Goal: Information Seeking & Learning: Learn about a topic

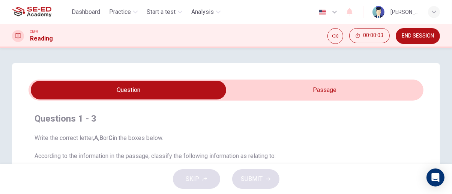
click at [415, 38] on span "END SESSION" at bounding box center [418, 36] width 32 height 6
click at [417, 38] on span "END SESSION" at bounding box center [418, 36] width 32 height 6
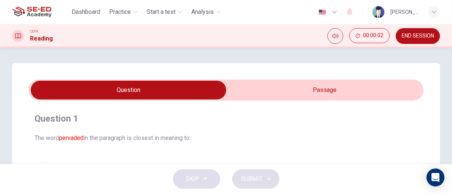
click at [349, 90] on input "checkbox" at bounding box center [128, 90] width 592 height 19
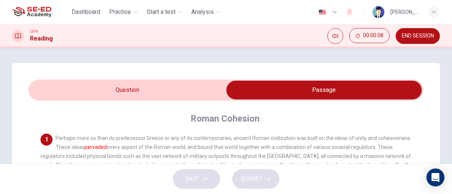
click at [189, 92] on input "checkbox" at bounding box center [324, 90] width 592 height 19
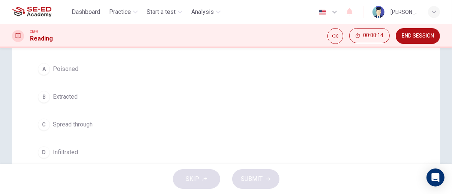
scroll to position [100, 0]
click at [84, 124] on span "Spread through" at bounding box center [73, 122] width 40 height 9
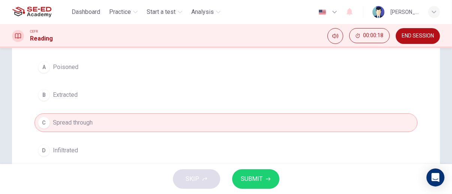
click at [258, 178] on span "SUBMIT" at bounding box center [252, 179] width 22 height 10
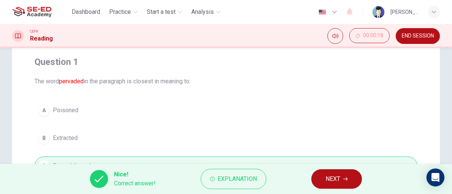
scroll to position [0, 0]
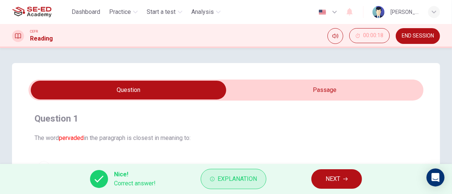
click at [238, 181] on span "Explanation" at bounding box center [236, 179] width 39 height 10
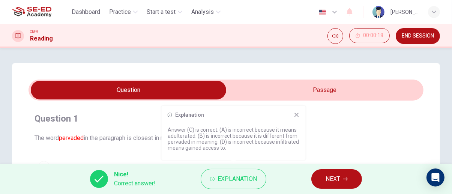
click at [295, 115] on icon at bounding box center [297, 115] width 6 height 6
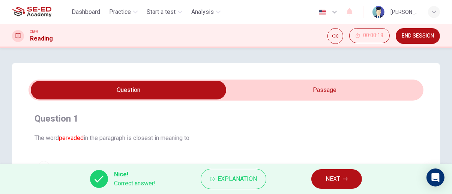
click at [316, 87] on input "checkbox" at bounding box center [128, 90] width 592 height 19
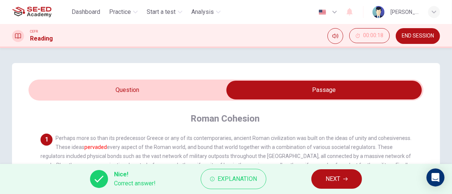
click at [184, 84] on input "checkbox" at bounding box center [324, 90] width 592 height 19
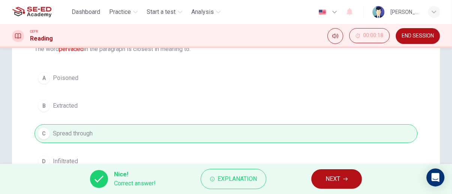
scroll to position [88, 0]
click at [339, 176] on span "NEXT" at bounding box center [332, 179] width 15 height 10
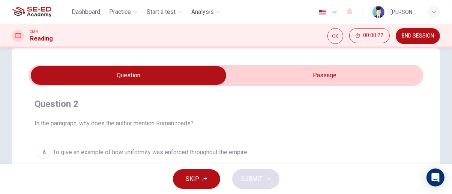
scroll to position [14, 0]
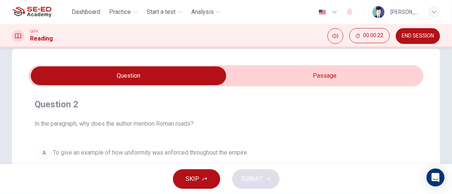
click at [349, 75] on input "checkbox" at bounding box center [128, 75] width 592 height 19
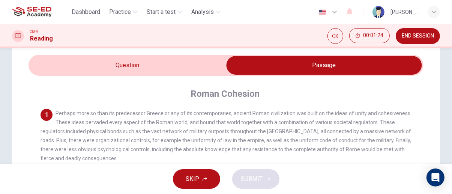
scroll to position [10, 0]
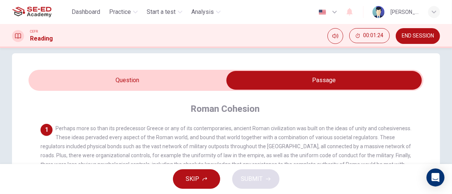
click at [158, 75] on input "checkbox" at bounding box center [324, 80] width 592 height 19
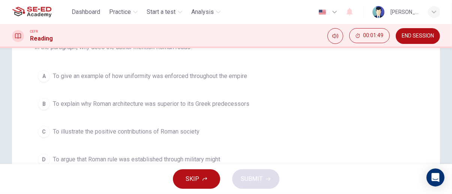
scroll to position [90, 0]
click at [232, 75] on span "To give an example of how uniformity was enforced throughout the empire" at bounding box center [150, 76] width 194 height 9
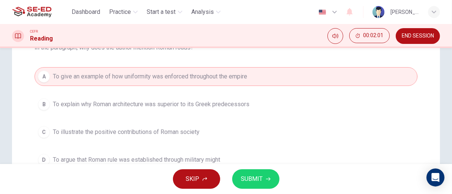
click at [252, 178] on span "SUBMIT" at bounding box center [252, 179] width 22 height 10
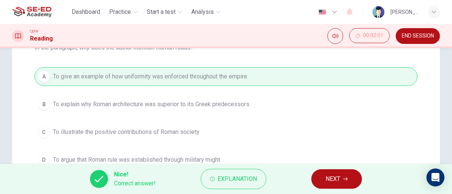
click at [345, 178] on icon "button" at bounding box center [345, 179] width 4 height 4
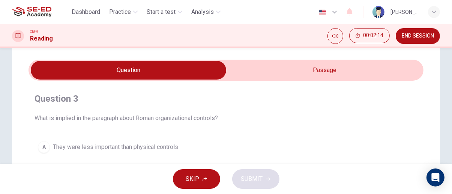
scroll to position [20, 0]
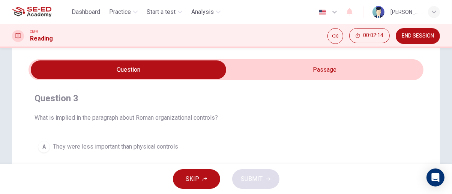
click at [323, 67] on input "checkbox" at bounding box center [128, 69] width 592 height 19
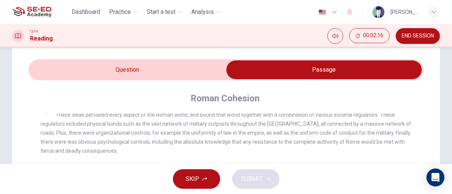
scroll to position [0, 0]
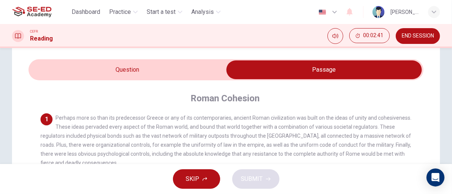
click at [161, 65] on input "checkbox" at bounding box center [324, 69] width 592 height 19
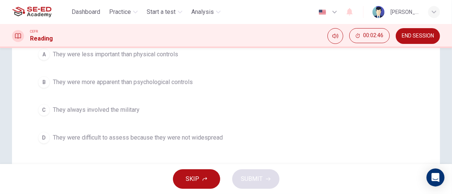
scroll to position [111, 0]
click at [166, 84] on span "They were more apparent than psychological controls" at bounding box center [123, 83] width 140 height 9
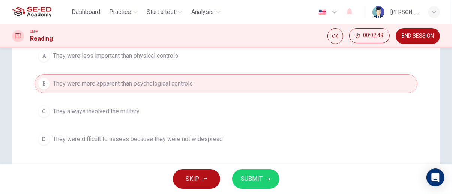
click at [258, 181] on span "SUBMIT" at bounding box center [252, 179] width 22 height 10
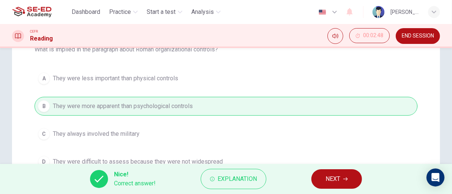
scroll to position [88, 0]
click at [347, 178] on icon "button" at bounding box center [345, 178] width 4 height 3
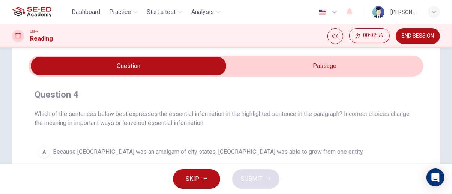
scroll to position [0, 0]
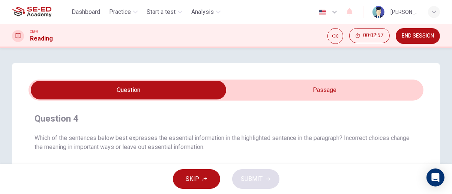
click at [334, 86] on input "checkbox" at bounding box center [128, 90] width 592 height 19
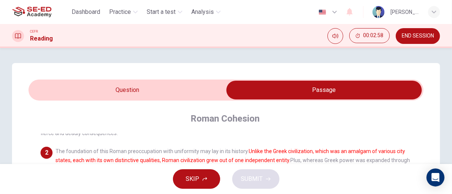
scroll to position [61, 0]
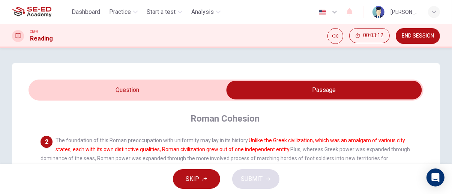
click at [193, 87] on input "checkbox" at bounding box center [324, 90] width 592 height 19
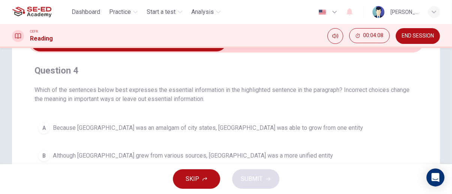
scroll to position [0, 0]
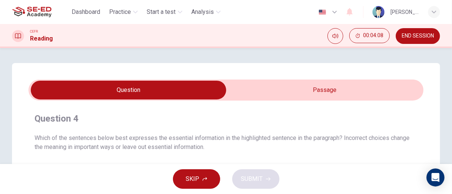
click at [347, 90] on input "checkbox" at bounding box center [128, 90] width 592 height 19
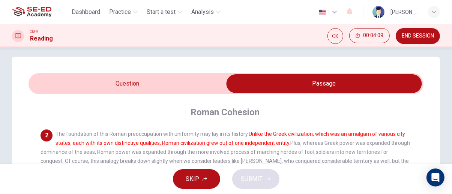
scroll to position [7, 0]
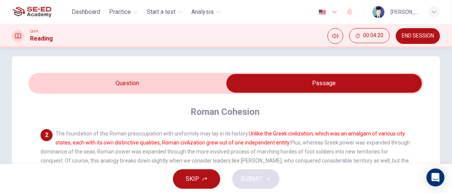
click at [175, 75] on input "checkbox" at bounding box center [324, 83] width 592 height 19
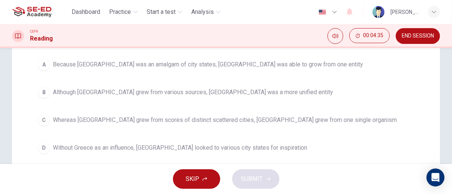
scroll to position [112, 0]
click at [297, 119] on span "Whereas Greece grew from scores of distinct scattered cities, Rome grew from on…" at bounding box center [225, 119] width 344 height 9
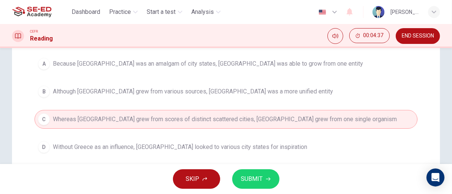
click at [262, 180] on span "SUBMIT" at bounding box center [252, 179] width 22 height 10
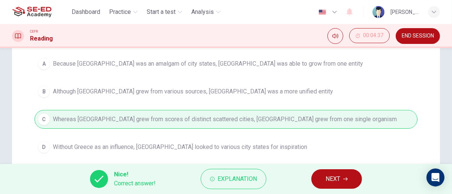
click at [346, 177] on icon "button" at bounding box center [345, 178] width 4 height 3
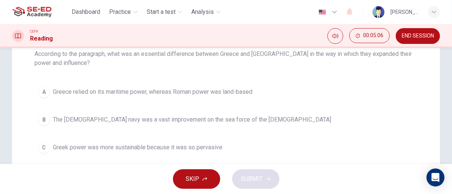
scroll to position [84, 0]
click at [208, 93] on span "Greece relied on its maritime power, whereas Roman power was land-based" at bounding box center [152, 91] width 199 height 9
click at [199, 88] on span "Greece relied on its maritime power, whereas Roman power was land-based" at bounding box center [152, 91] width 199 height 9
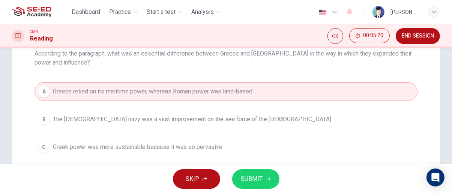
click at [255, 180] on span "SUBMIT" at bounding box center [252, 179] width 22 height 10
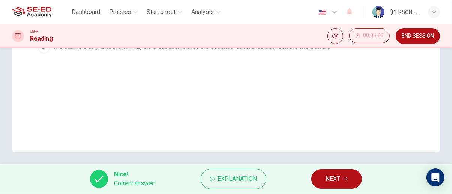
scroll to position [216, 0]
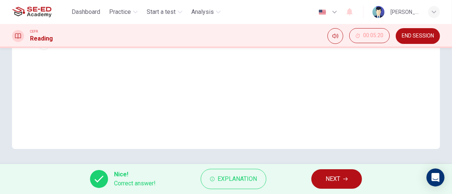
click at [345, 179] on icon "button" at bounding box center [345, 178] width 4 height 3
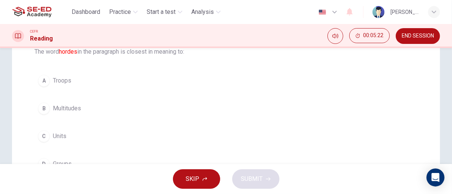
scroll to position [86, 0]
click at [61, 105] on span "Multitudes" at bounding box center [67, 108] width 28 height 9
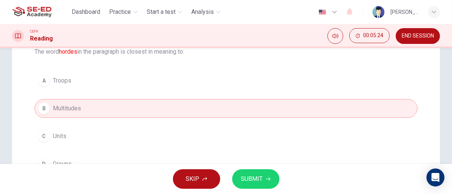
click at [255, 176] on span "SUBMIT" at bounding box center [252, 179] width 22 height 10
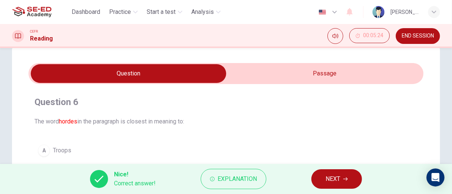
scroll to position [16, 0]
click at [334, 178] on span "NEXT" at bounding box center [332, 179] width 15 height 10
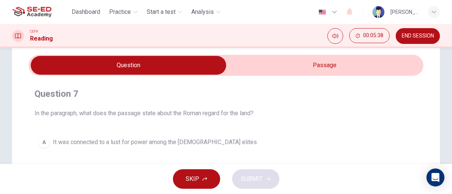
scroll to position [24, 0]
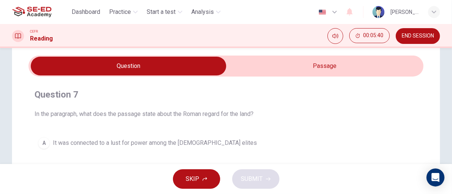
click at [349, 63] on input "checkbox" at bounding box center [128, 66] width 592 height 19
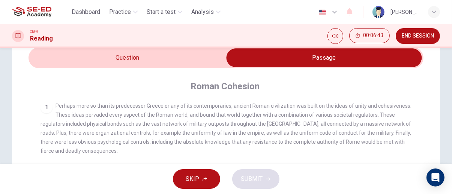
scroll to position [0, 0]
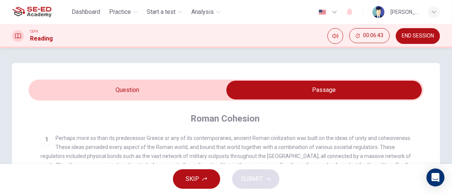
click at [189, 93] on input "checkbox" at bounding box center [324, 90] width 592 height 19
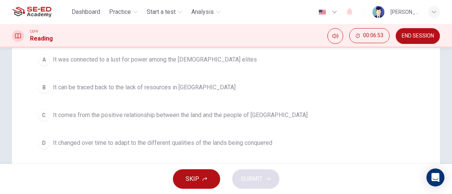
scroll to position [108, 0]
click at [250, 117] on span "It comes from the positive relationship between the land and the people of Lati…" at bounding box center [180, 114] width 255 height 9
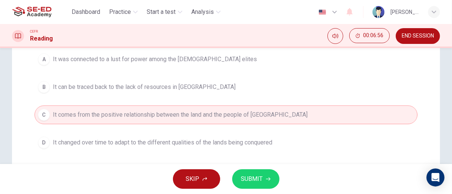
click at [261, 178] on span "SUBMIT" at bounding box center [252, 179] width 22 height 10
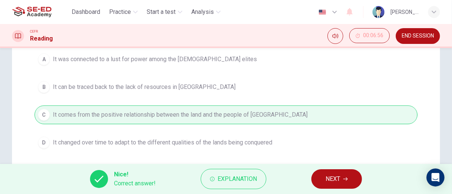
click at [346, 181] on icon "button" at bounding box center [345, 179] width 4 height 4
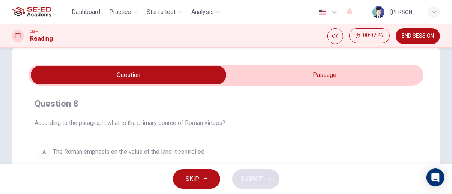
scroll to position [15, 0]
click at [370, 72] on input "checkbox" at bounding box center [128, 75] width 592 height 19
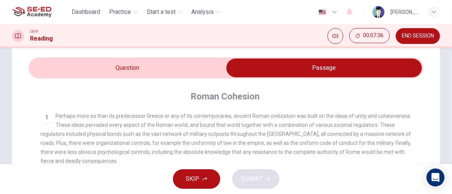
scroll to position [0, 0]
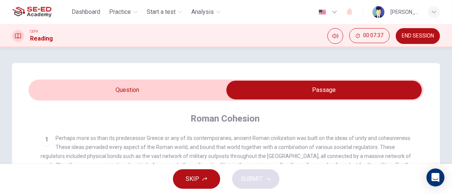
click at [171, 86] on input "checkbox" at bounding box center [324, 90] width 592 height 19
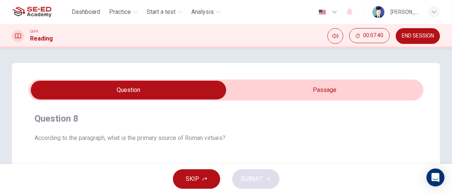
click at [363, 88] on input "checkbox" at bounding box center [128, 90] width 592 height 19
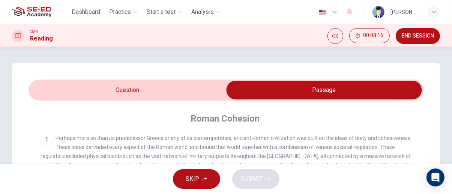
click at [172, 84] on input "checkbox" at bounding box center [324, 90] width 592 height 19
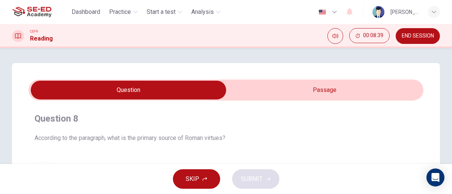
click at [396, 86] on input "checkbox" at bounding box center [128, 90] width 592 height 19
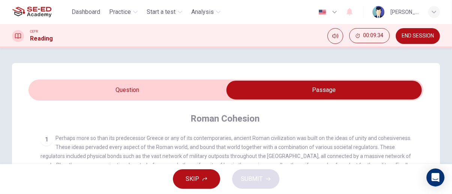
click at [188, 91] on input "checkbox" at bounding box center [324, 90] width 592 height 19
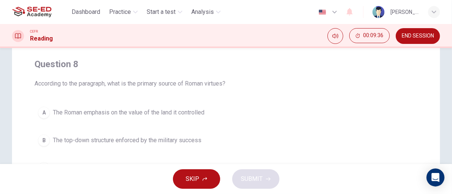
scroll to position [55, 0]
click at [199, 111] on span "The Roman emphasis on the value of the land it controlled" at bounding box center [128, 112] width 151 height 9
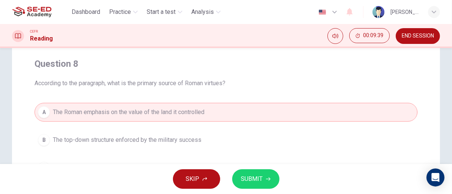
click at [260, 183] on span "SUBMIT" at bounding box center [252, 179] width 22 height 10
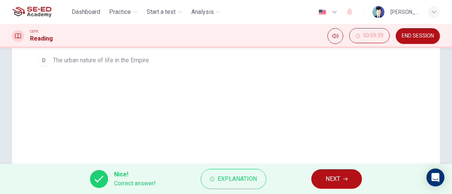
scroll to position [216, 0]
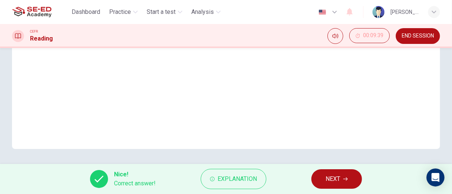
click at [345, 179] on icon "button" at bounding box center [345, 178] width 4 height 3
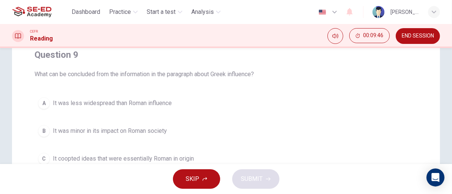
scroll to position [0, 0]
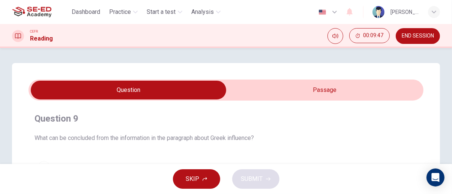
click at [348, 90] on input "checkbox" at bounding box center [128, 90] width 592 height 19
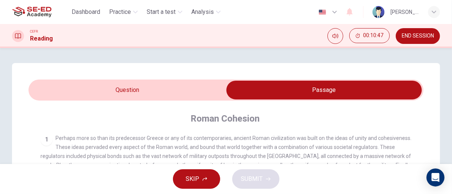
click at [171, 87] on input "checkbox" at bounding box center [324, 90] width 592 height 19
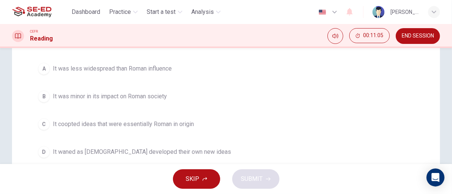
scroll to position [99, 0]
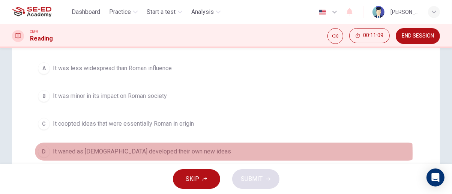
click at [177, 153] on span "It waned as Romans developed their own new ideas" at bounding box center [142, 151] width 178 height 9
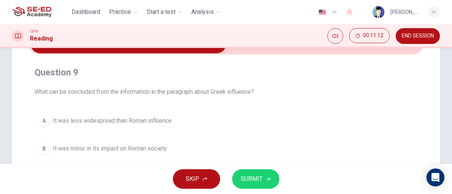
scroll to position [0, 0]
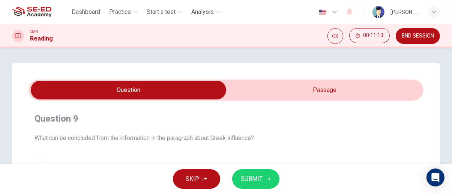
click at [328, 91] on input "checkbox" at bounding box center [128, 90] width 592 height 19
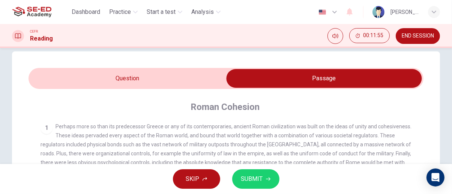
scroll to position [10, 0]
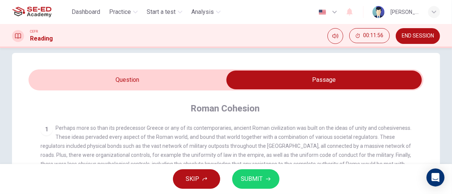
click at [177, 73] on input "checkbox" at bounding box center [324, 79] width 592 height 19
checkbox input "false"
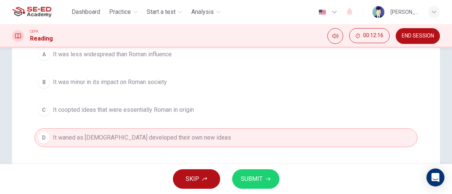
scroll to position [113, 0]
click at [269, 180] on icon "button" at bounding box center [268, 179] width 4 height 4
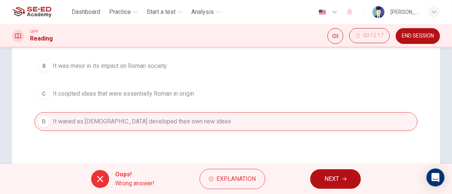
scroll to position [129, 0]
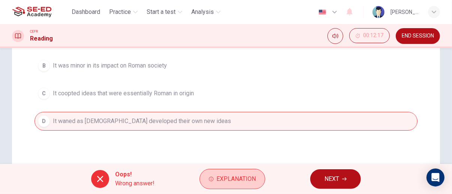
click at [238, 177] on span "Explanation" at bounding box center [235, 179] width 39 height 10
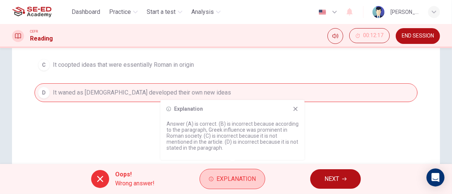
scroll to position [158, 0]
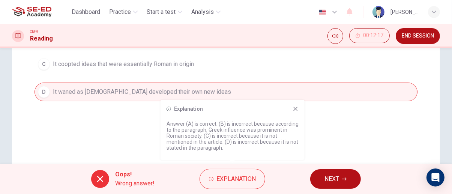
click at [295, 111] on icon at bounding box center [295, 109] width 6 height 6
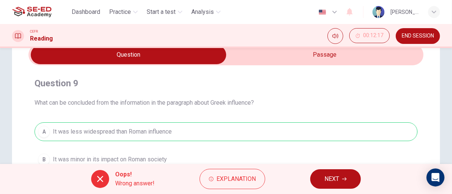
scroll to position [35, 0]
click at [344, 178] on icon "button" at bounding box center [344, 179] width 4 height 4
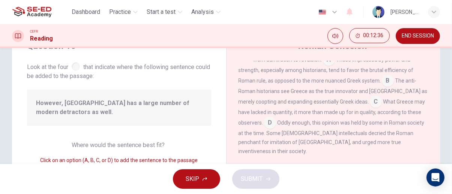
scroll to position [358, 0]
click at [370, 109] on input at bounding box center [376, 103] width 12 height 12
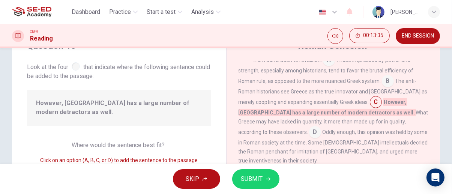
click at [261, 179] on span "SUBMIT" at bounding box center [252, 179] width 22 height 10
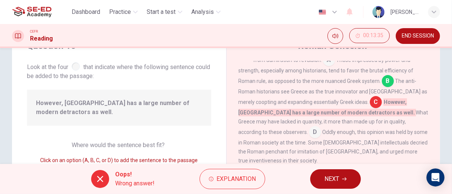
click at [346, 179] on icon "button" at bounding box center [344, 178] width 4 height 3
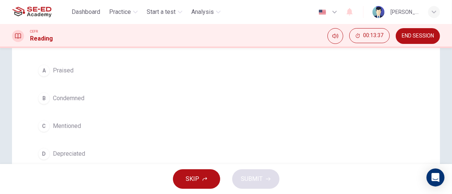
scroll to position [96, 0]
click at [43, 98] on div "B" at bounding box center [44, 99] width 12 height 12
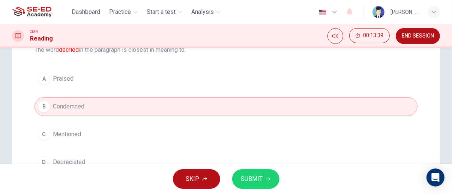
scroll to position [89, 0]
click at [256, 178] on span "SUBMIT" at bounding box center [252, 179] width 22 height 10
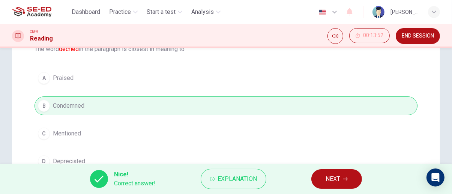
click at [335, 177] on span "NEXT" at bounding box center [332, 179] width 15 height 10
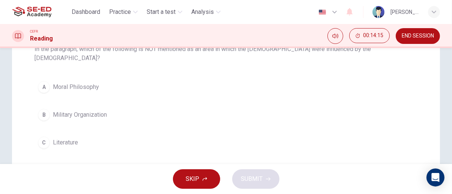
click at [96, 110] on span "Military Organization" at bounding box center [80, 114] width 54 height 9
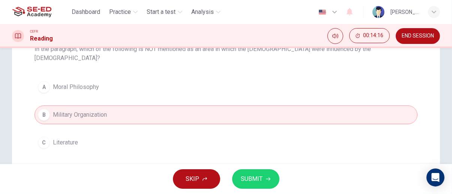
click at [91, 110] on span "Military Organization" at bounding box center [80, 114] width 54 height 9
click at [267, 179] on icon "button" at bounding box center [268, 178] width 4 height 3
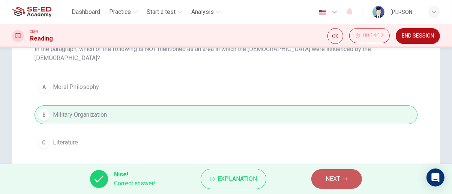
click at [345, 180] on icon "button" at bounding box center [345, 179] width 4 height 4
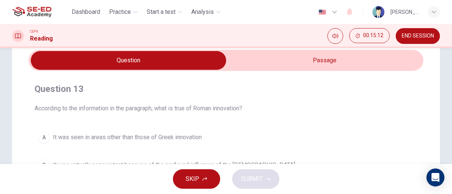
scroll to position [0, 0]
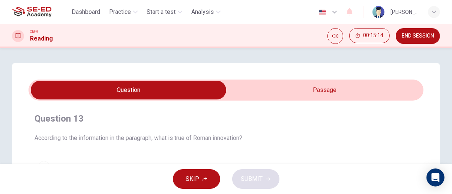
click at [398, 83] on input "checkbox" at bounding box center [128, 90] width 592 height 19
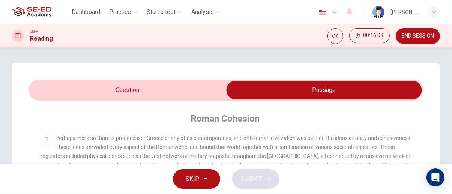
click at [181, 89] on input "checkbox" at bounding box center [324, 90] width 592 height 19
checkbox input "false"
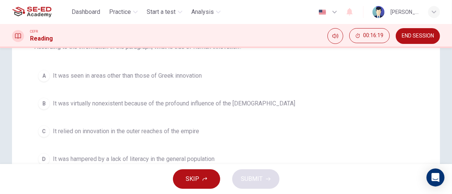
scroll to position [91, 0]
click at [240, 102] on span "It was virtually nonexistent because of the profound influence of the Greeks" at bounding box center [174, 103] width 242 height 9
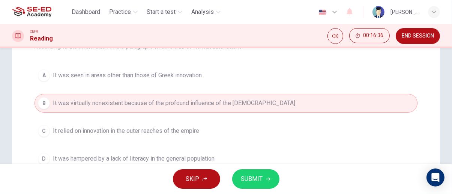
click at [256, 181] on span "SUBMIT" at bounding box center [252, 179] width 22 height 10
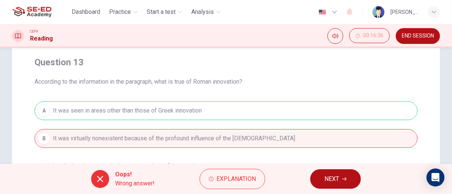
scroll to position [56, 0]
click at [346, 179] on icon "button" at bounding box center [344, 178] width 4 height 3
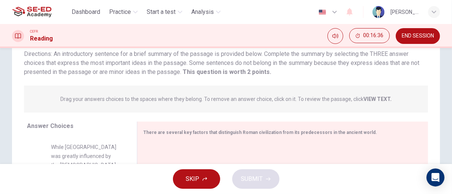
click at [349, 177] on div "SKIP SUBMIT" at bounding box center [226, 179] width 452 height 30
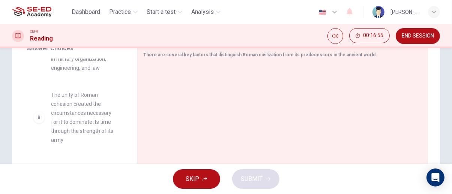
scroll to position [65, 0]
click at [73, 103] on span "The unity of Roman cohesion created the circumstances necessary for it to domin…" at bounding box center [85, 117] width 68 height 54
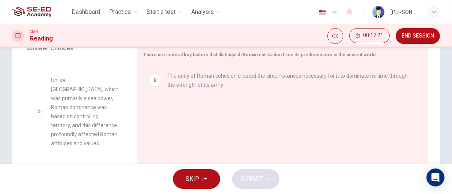
scroll to position [151, 0]
click at [81, 104] on div "A While Rome was greatly influenced by the Greeks in the areas of philosophy, r…" at bounding box center [79, 116] width 104 height 115
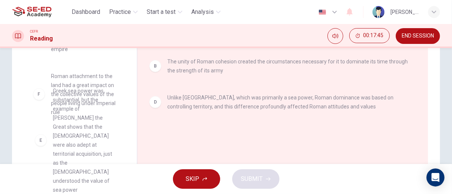
scroll to position [142, 0]
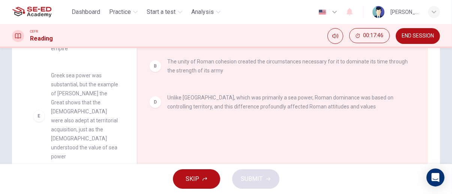
click at [104, 112] on span "Greek sea power was substantial, but the example of Alexander the Great shows t…" at bounding box center [85, 116] width 68 height 90
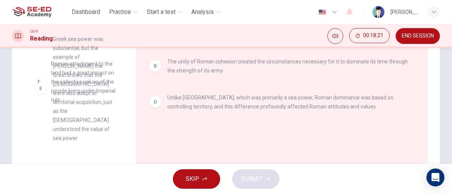
scroll to position [153, 0]
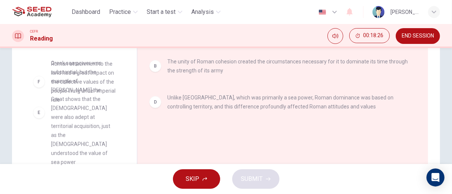
click at [71, 111] on div "A While Rome was greatly influenced by the Greeks in the areas of philosophy, r…" at bounding box center [79, 102] width 104 height 115
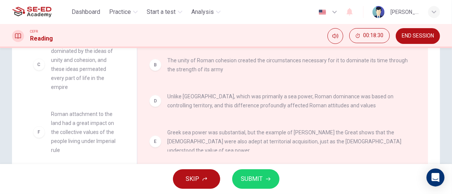
scroll to position [148, 0]
click at [261, 178] on span "SUBMIT" at bounding box center [252, 179] width 22 height 10
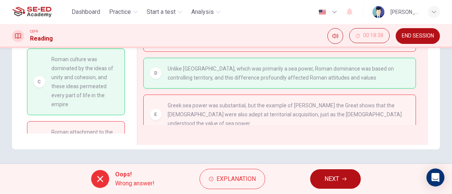
scroll to position [105, 0]
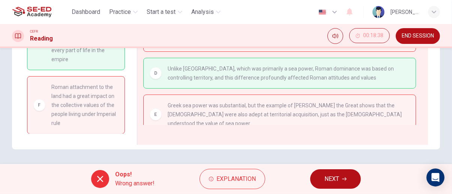
click at [345, 179] on icon "button" at bounding box center [344, 178] width 4 height 3
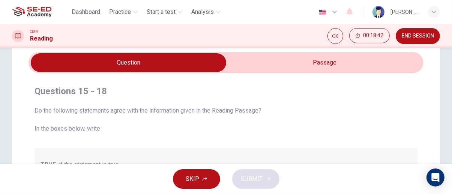
scroll to position [0, 0]
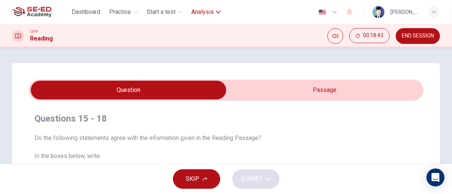
click at [217, 12] on icon "button" at bounding box center [218, 11] width 4 height 3
click at [213, 15] on span "Analysis" at bounding box center [202, 11] width 22 height 9
click at [220, 43] on div "CEFR Reading 00:18:47 END SESSION" at bounding box center [226, 36] width 452 height 16
click at [211, 15] on span "Analysis" at bounding box center [202, 11] width 22 height 9
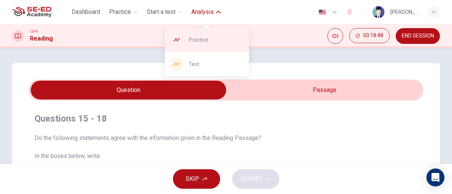
click at [213, 38] on span "Practice" at bounding box center [216, 39] width 54 height 9
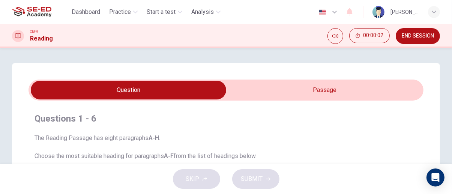
click at [413, 37] on span "END SESSION" at bounding box center [418, 36] width 32 height 6
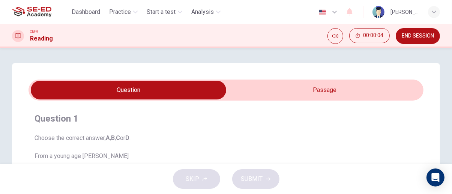
click at [324, 91] on input "checkbox" at bounding box center [128, 90] width 592 height 19
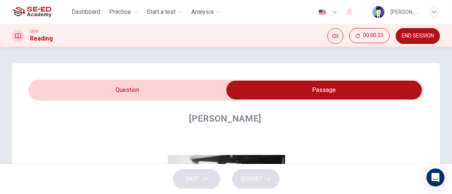
click at [166, 91] on input "checkbox" at bounding box center [324, 90] width 592 height 19
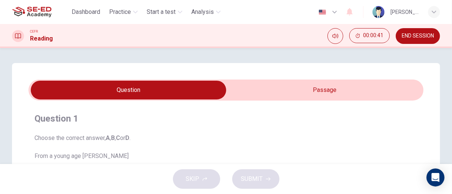
click at [337, 87] on input "checkbox" at bounding box center [128, 90] width 592 height 19
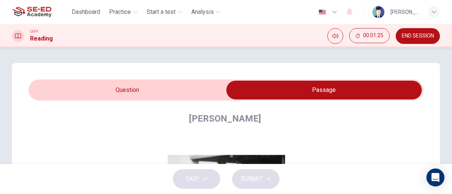
click at [153, 95] on input "checkbox" at bounding box center [324, 90] width 592 height 19
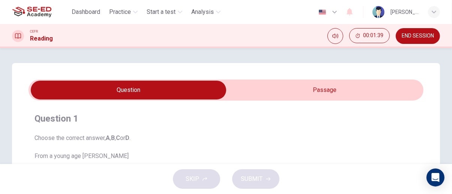
click at [324, 94] on input "checkbox" at bounding box center [128, 90] width 592 height 19
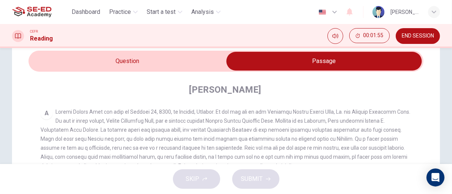
scroll to position [142, 0]
click at [172, 58] on input "checkbox" at bounding box center [324, 61] width 592 height 19
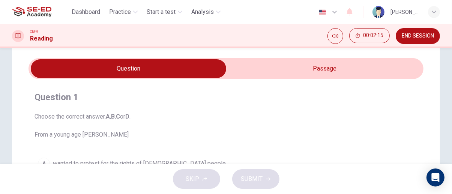
scroll to position [0, 0]
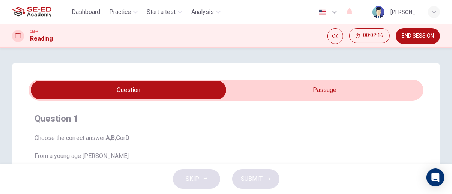
click at [304, 93] on input "checkbox" at bounding box center [128, 90] width 592 height 19
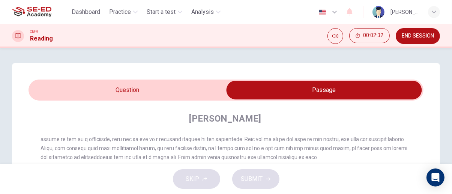
scroll to position [179, 0]
click at [176, 89] on input "checkbox" at bounding box center [324, 90] width 592 height 19
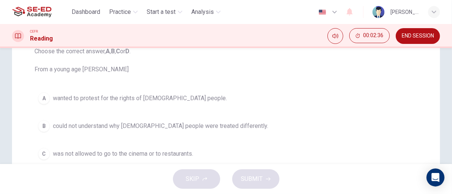
scroll to position [87, 0]
click at [194, 124] on span "could not understand why black people were treated differently." at bounding box center [160, 125] width 215 height 9
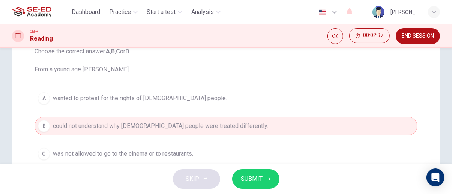
click at [261, 180] on span "SUBMIT" at bounding box center [252, 179] width 22 height 10
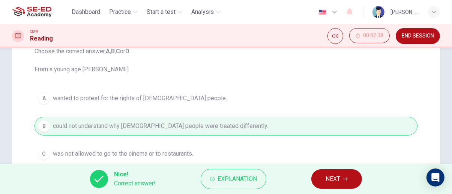
click at [347, 179] on icon "button" at bounding box center [345, 178] width 4 height 3
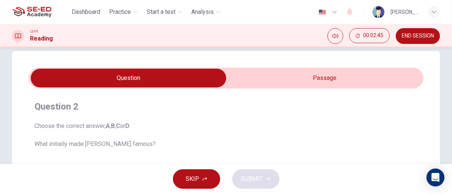
scroll to position [10, 0]
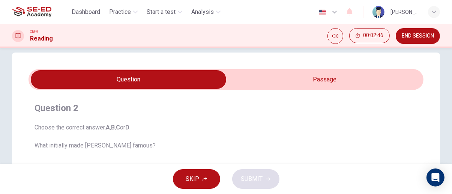
click at [345, 75] on input "checkbox" at bounding box center [128, 79] width 592 height 19
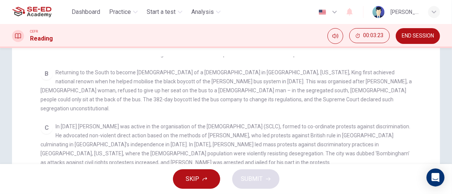
scroll to position [0, 0]
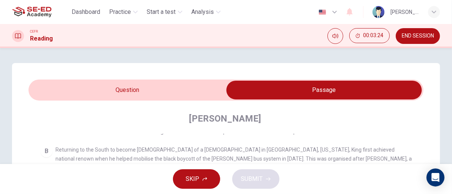
click at [177, 92] on input "checkbox" at bounding box center [324, 90] width 592 height 19
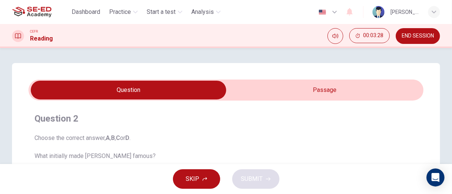
click at [343, 90] on input "checkbox" at bounding box center [128, 90] width 592 height 19
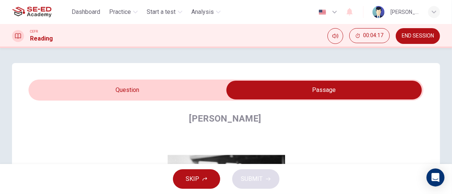
click at [123, 93] on input "checkbox" at bounding box center [324, 90] width 592 height 19
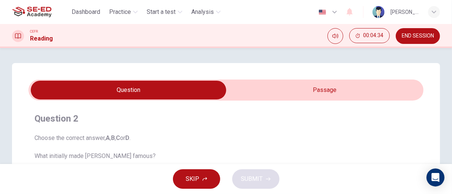
click at [333, 88] on input "checkbox" at bounding box center [128, 90] width 592 height 19
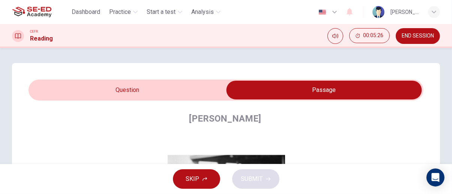
click at [150, 90] on input "checkbox" at bounding box center [324, 90] width 592 height 19
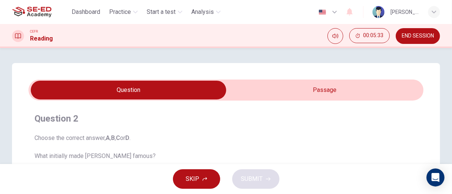
click at [304, 88] on input "checkbox" at bounding box center [128, 90] width 592 height 19
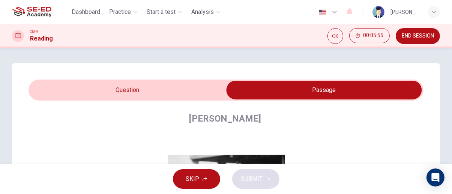
click at [171, 91] on input "checkbox" at bounding box center [324, 90] width 592 height 19
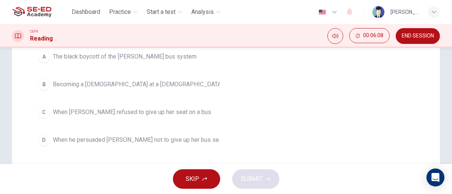
scroll to position [128, 0]
click at [133, 86] on span "Becoming a pastor at a Baptist Church" at bounding box center [138, 84] width 170 height 9
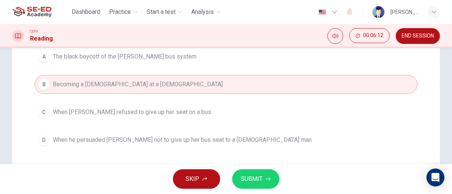
click at [260, 178] on span "SUBMIT" at bounding box center [252, 179] width 22 height 10
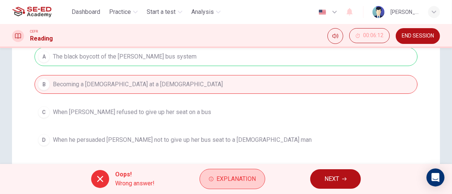
click at [246, 181] on span "Explanation" at bounding box center [235, 179] width 39 height 10
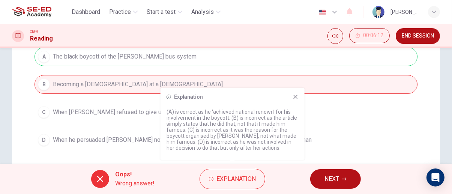
click at [344, 179] on icon "button" at bounding box center [344, 178] width 4 height 3
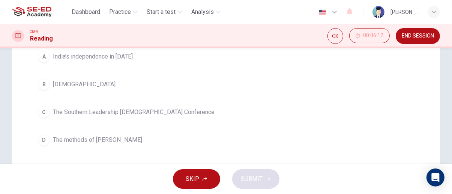
click at [344, 180] on div "SKIP SUBMIT" at bounding box center [226, 179] width 452 height 30
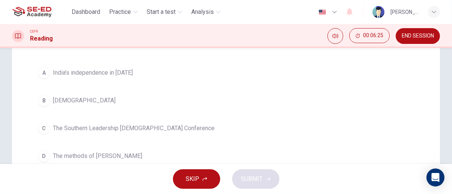
scroll to position [113, 0]
click at [162, 129] on span "The Southern Leadership Christian Conference" at bounding box center [134, 127] width 162 height 9
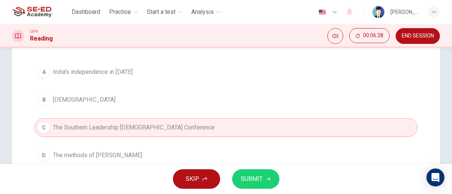
click at [258, 177] on span "SUBMIT" at bounding box center [252, 179] width 22 height 10
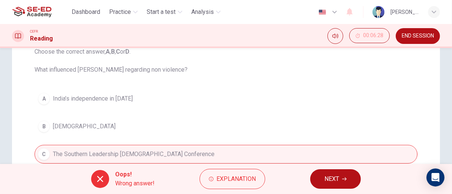
scroll to position [87, 0]
click at [344, 178] on icon "button" at bounding box center [344, 179] width 4 height 4
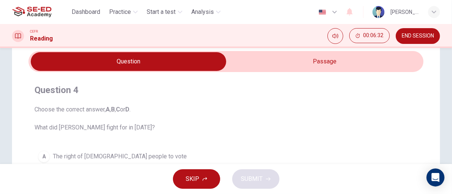
scroll to position [0, 0]
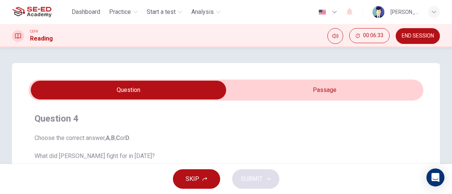
click at [374, 90] on input "checkbox" at bounding box center [128, 90] width 592 height 19
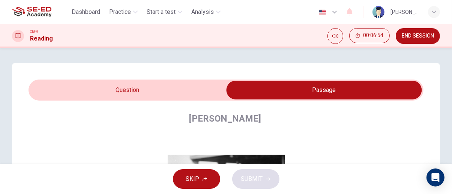
click at [151, 88] on input "checkbox" at bounding box center [324, 90] width 592 height 19
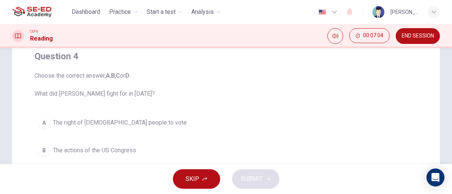
scroll to position [65, 0]
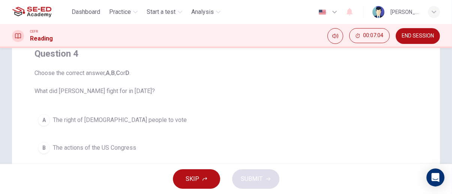
click at [107, 120] on span "The right of black people to vote" at bounding box center [120, 119] width 134 height 9
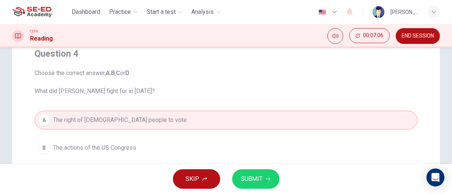
click at [259, 177] on span "SUBMIT" at bounding box center [252, 179] width 22 height 10
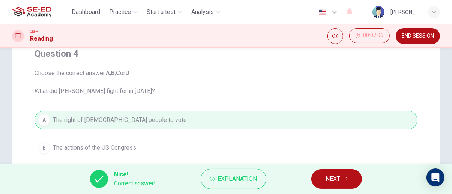
click at [338, 179] on span "NEXT" at bounding box center [332, 179] width 15 height 10
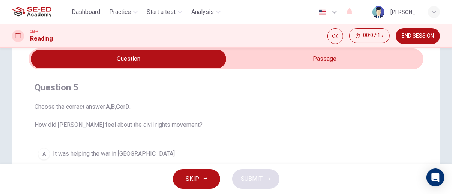
scroll to position [0, 0]
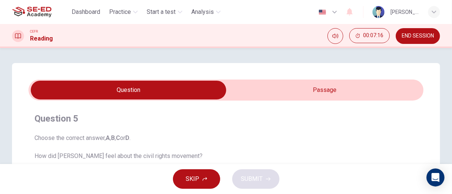
click at [389, 96] on input "checkbox" at bounding box center [128, 90] width 592 height 19
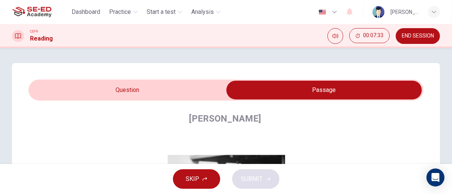
click at [171, 88] on input "checkbox" at bounding box center [324, 90] width 592 height 19
checkbox input "false"
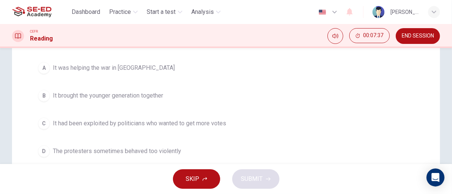
scroll to position [120, 0]
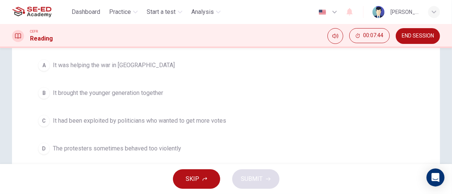
click at [214, 123] on span "It had been exploited by politicians who wanted to get more votes" at bounding box center [139, 120] width 173 height 9
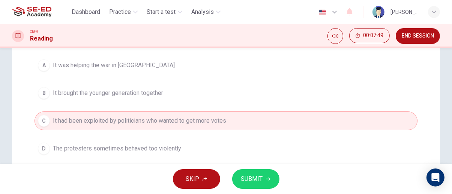
click at [260, 179] on span "SUBMIT" at bounding box center [252, 179] width 22 height 10
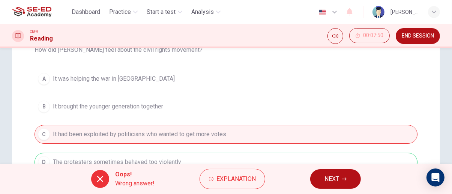
scroll to position [106, 0]
click at [346, 179] on icon "button" at bounding box center [344, 178] width 4 height 3
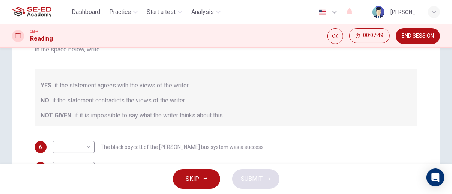
click at [349, 177] on div "SKIP SUBMIT" at bounding box center [226, 179] width 452 height 30
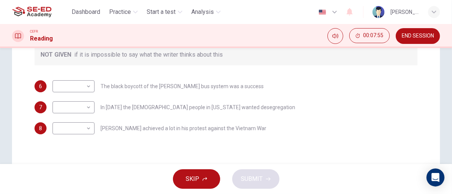
scroll to position [168, 0]
click at [82, 83] on body "This site uses cookies, as explained in our Privacy Policy . If you agree to th…" at bounding box center [226, 97] width 452 height 194
click at [76, 123] on li "NOT GIVEN" at bounding box center [73, 122] width 42 height 12
click at [92, 82] on body "This site uses cookies, as explained in our Privacy Policy . If you agree to th…" at bounding box center [226, 97] width 452 height 194
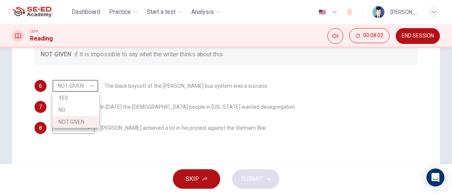
click at [86, 111] on li "NO" at bounding box center [75, 110] width 46 height 12
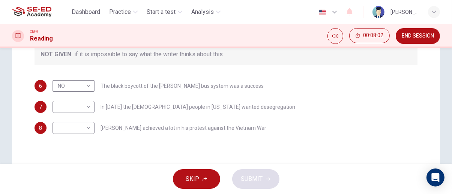
type input "NO"
click at [75, 107] on body "This site uses cookies, as explained in our Privacy Policy . If you agree to th…" at bounding box center [226, 97] width 452 height 194
click at [83, 120] on li "YES" at bounding box center [73, 119] width 42 height 12
type input "YES"
click at [73, 126] on body "This site uses cookies, as explained in our Privacy Policy . If you agree to th…" at bounding box center [226, 97] width 452 height 194
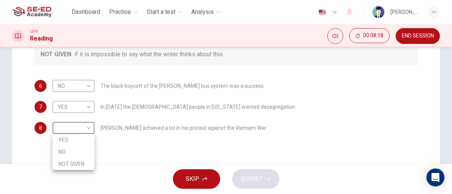
click at [83, 163] on li "NOT GIVEN" at bounding box center [73, 164] width 42 height 12
type input "NOT GIVEN"
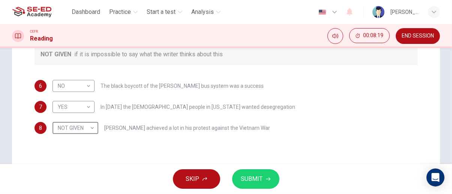
click at [252, 180] on span "SUBMIT" at bounding box center [252, 179] width 22 height 10
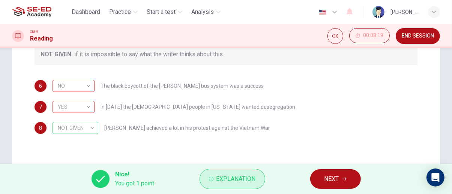
click at [237, 182] on span "Explanation" at bounding box center [235, 179] width 39 height 10
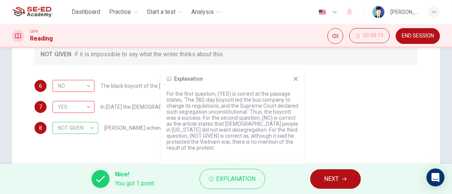
click at [296, 71] on div "Explanation For the first question, (YES) is correct at the passage states, ‘Th…" at bounding box center [232, 115] width 144 height 90
click at [297, 79] on icon at bounding box center [295, 79] width 6 height 6
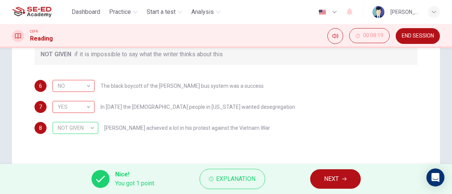
click at [334, 180] on span "NEXT" at bounding box center [331, 179] width 15 height 10
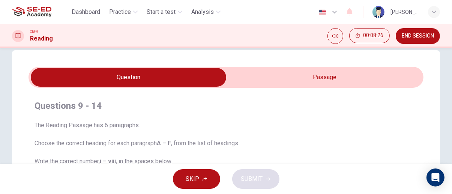
scroll to position [0, 0]
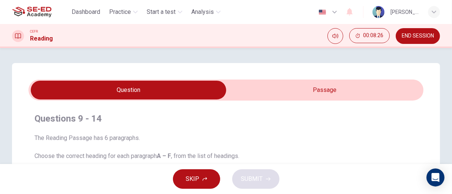
click at [359, 96] on input "checkbox" at bounding box center [128, 90] width 592 height 19
checkbox input "true"
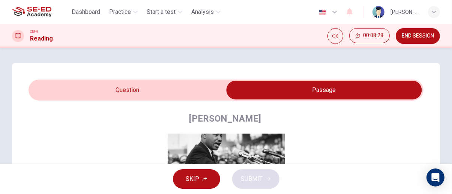
scroll to position [91, 0]
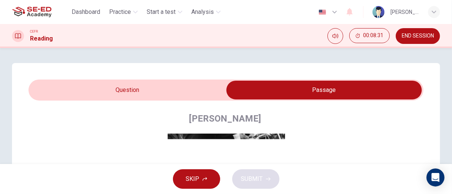
click at [425, 37] on span "END SESSION" at bounding box center [418, 36] width 32 height 6
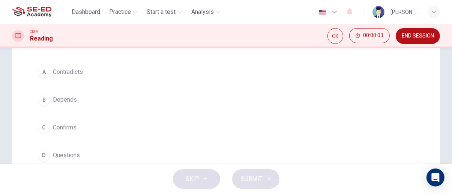
scroll to position [94, 0]
click at [68, 101] on span "Depends" at bounding box center [65, 100] width 24 height 9
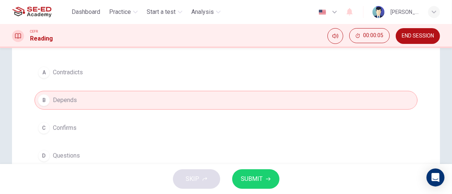
click at [267, 172] on button "SUBMIT" at bounding box center [255, 178] width 47 height 19
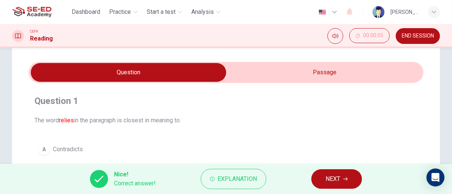
scroll to position [0, 0]
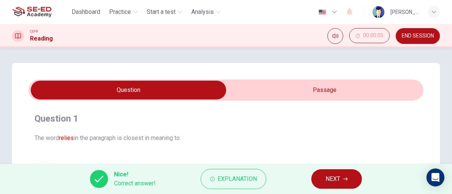
click at [393, 91] on input "checkbox" at bounding box center [128, 90] width 592 height 19
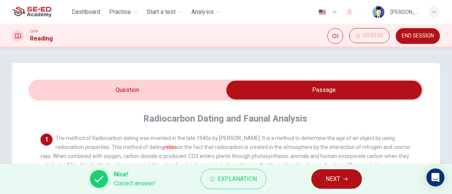
click at [188, 97] on input "checkbox" at bounding box center [324, 90] width 592 height 19
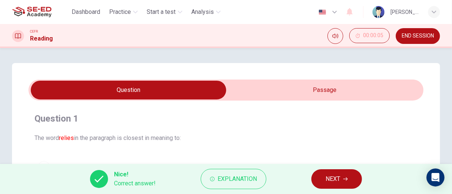
click at [336, 180] on span "NEXT" at bounding box center [332, 179] width 15 height 10
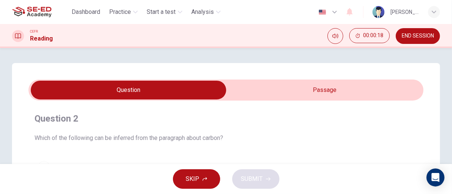
click at [364, 93] on input "checkbox" at bounding box center [128, 90] width 592 height 19
checkbox input "true"
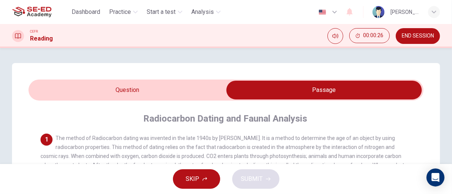
click at [424, 33] on span "END SESSION" at bounding box center [418, 36] width 32 height 6
